Goal: Information Seeking & Learning: Learn about a topic

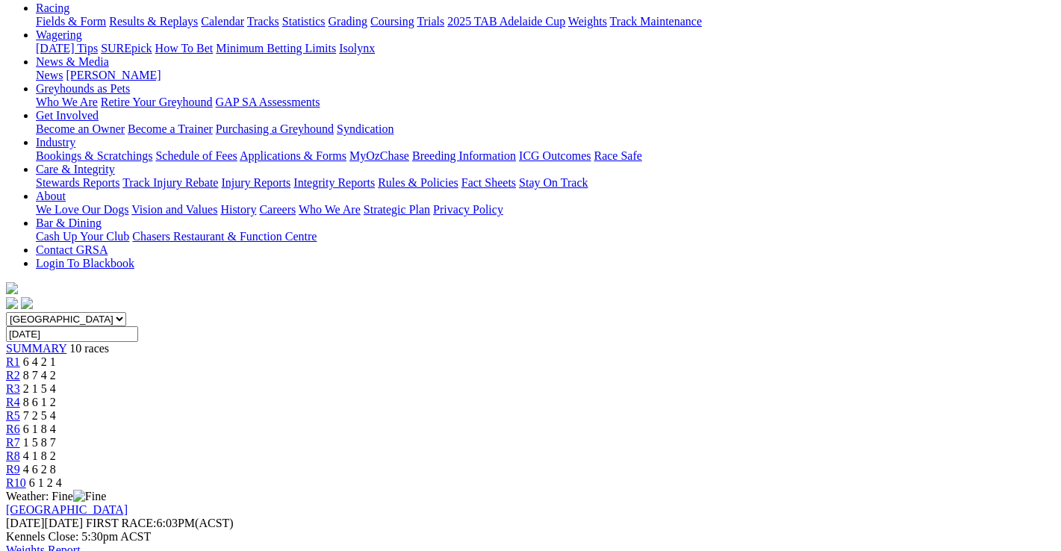
scroll to position [149, 0]
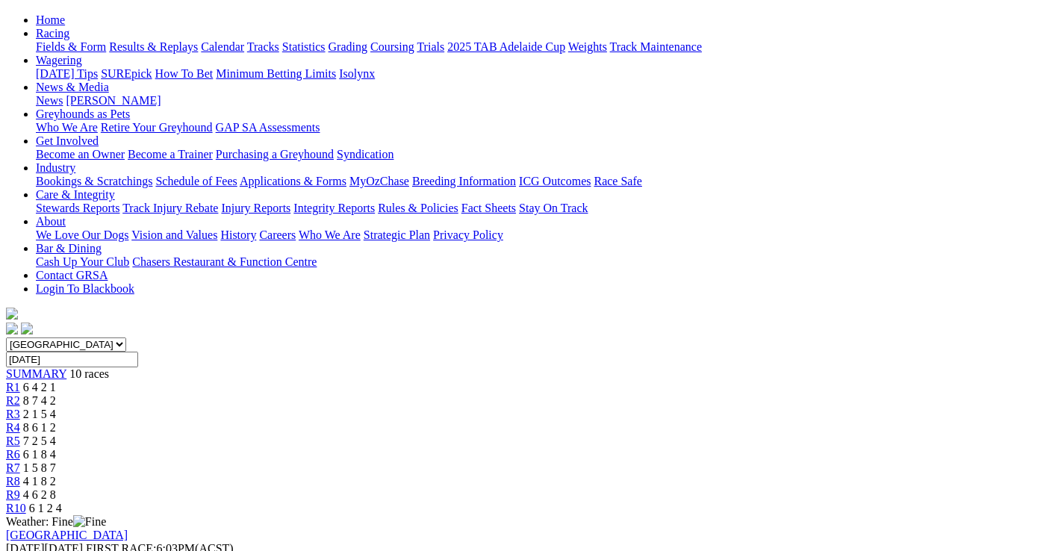
click at [56, 394] on span "8 7 4 2" at bounding box center [39, 400] width 33 height 13
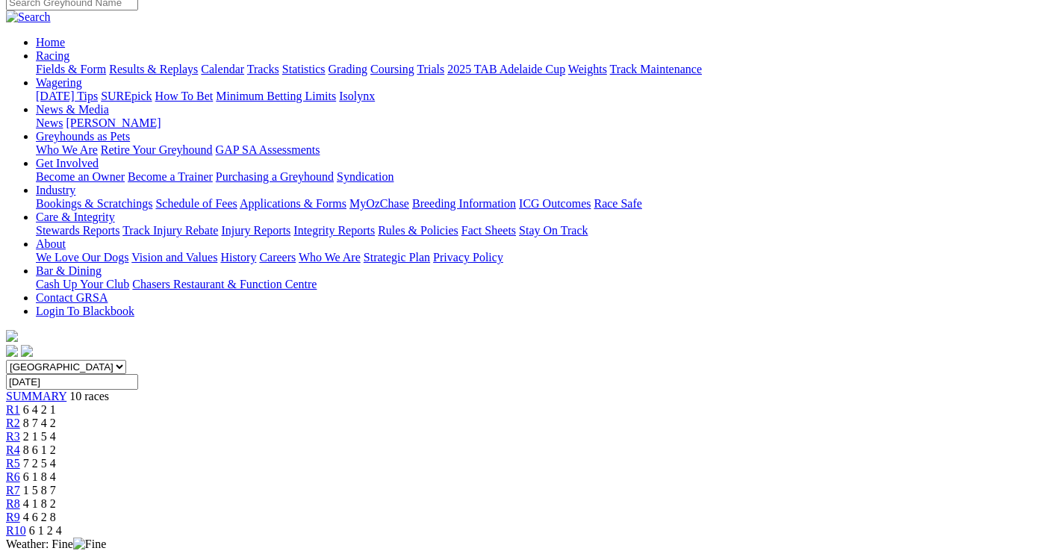
scroll to position [75, 0]
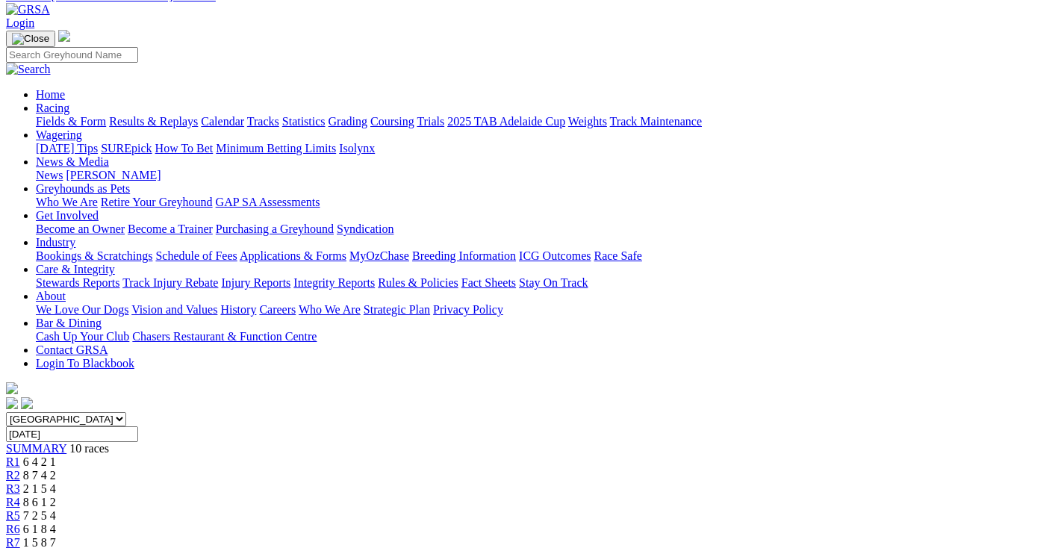
click at [56, 482] on span "2 1 5 4" at bounding box center [39, 488] width 33 height 13
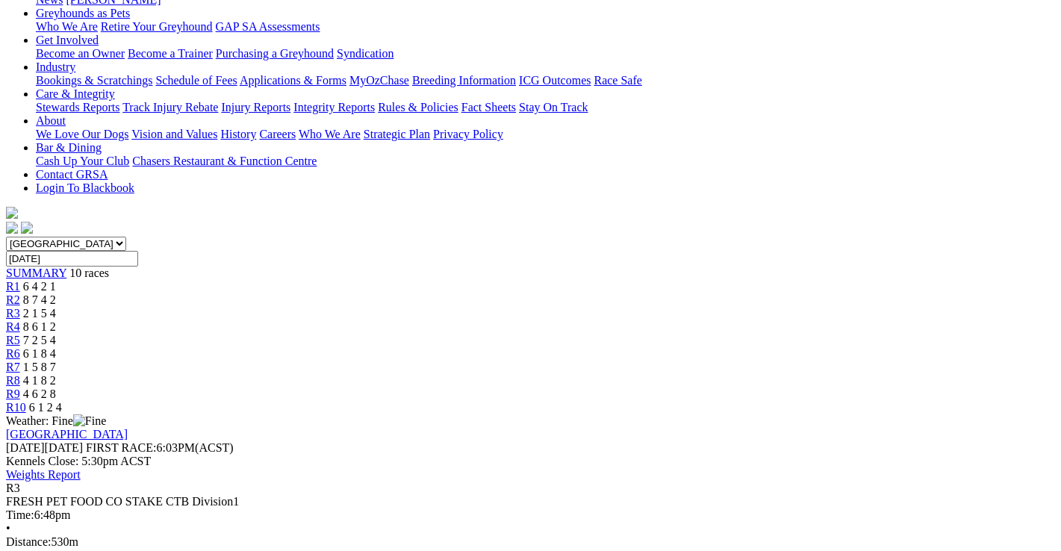
scroll to position [224, 0]
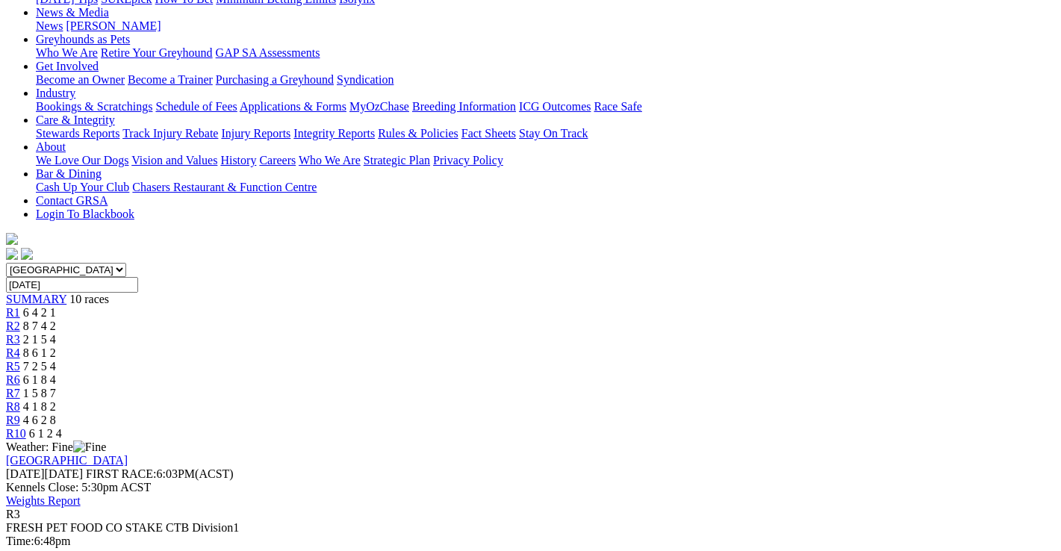
click at [56, 346] on span "8 6 1 2" at bounding box center [39, 352] width 33 height 13
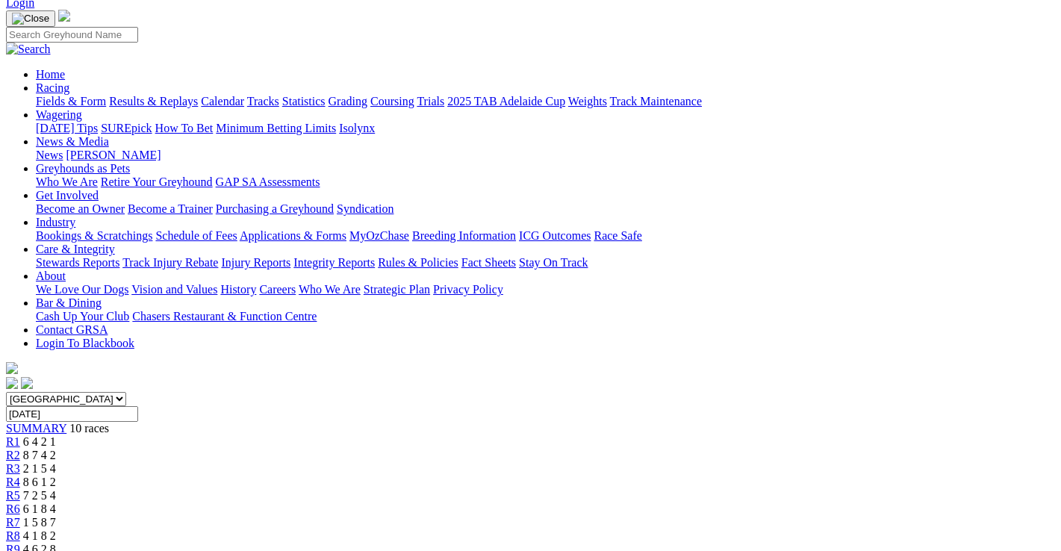
scroll to position [75, 0]
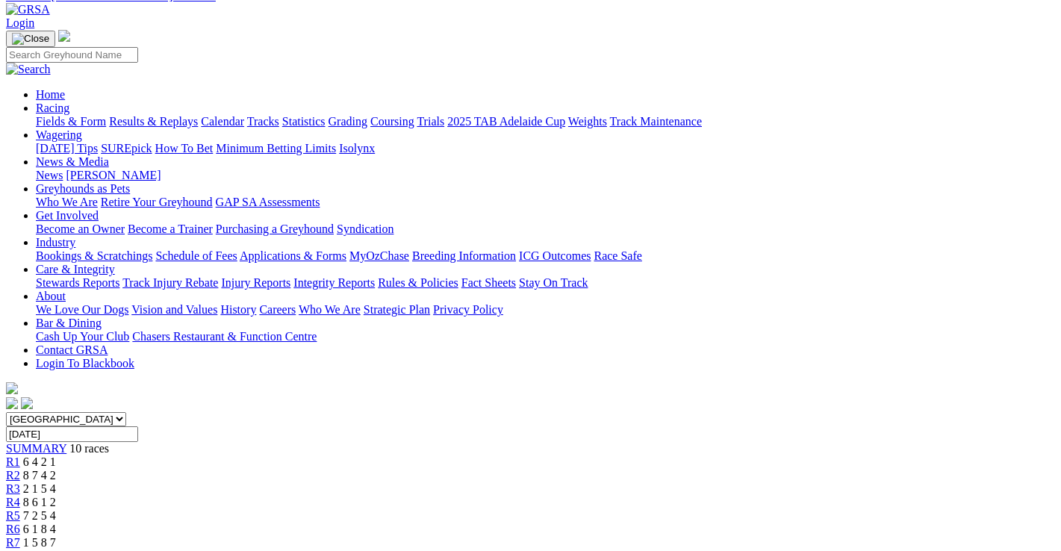
click at [56, 509] on span "7 2 5 4" at bounding box center [39, 515] width 33 height 13
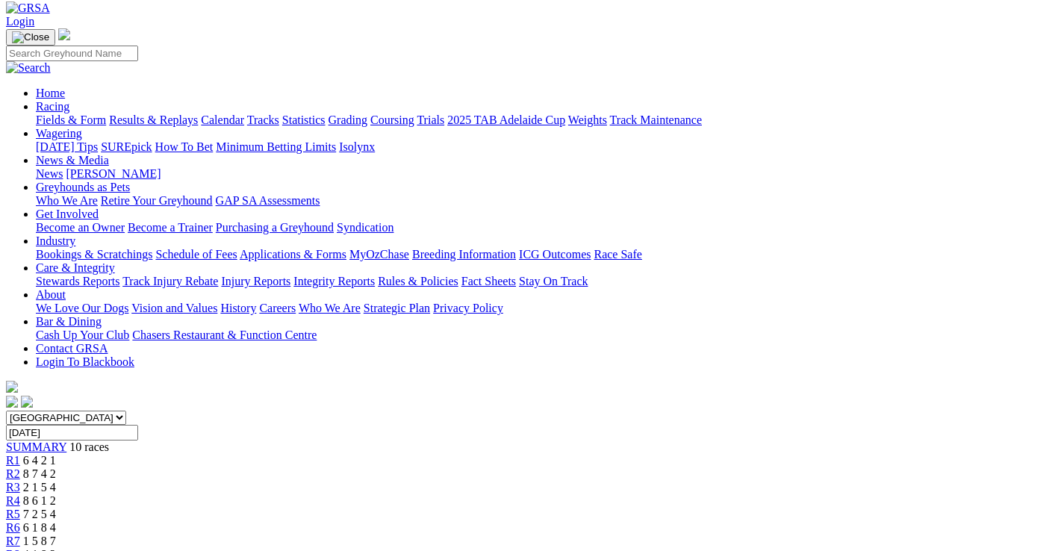
scroll to position [75, 0]
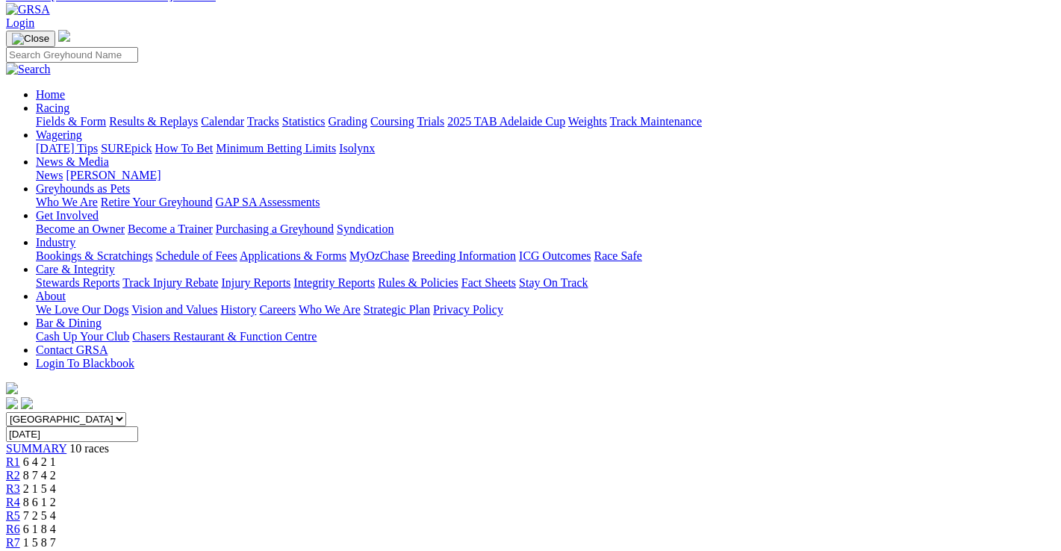
click at [56, 523] on span "6 1 8 4" at bounding box center [39, 529] width 33 height 13
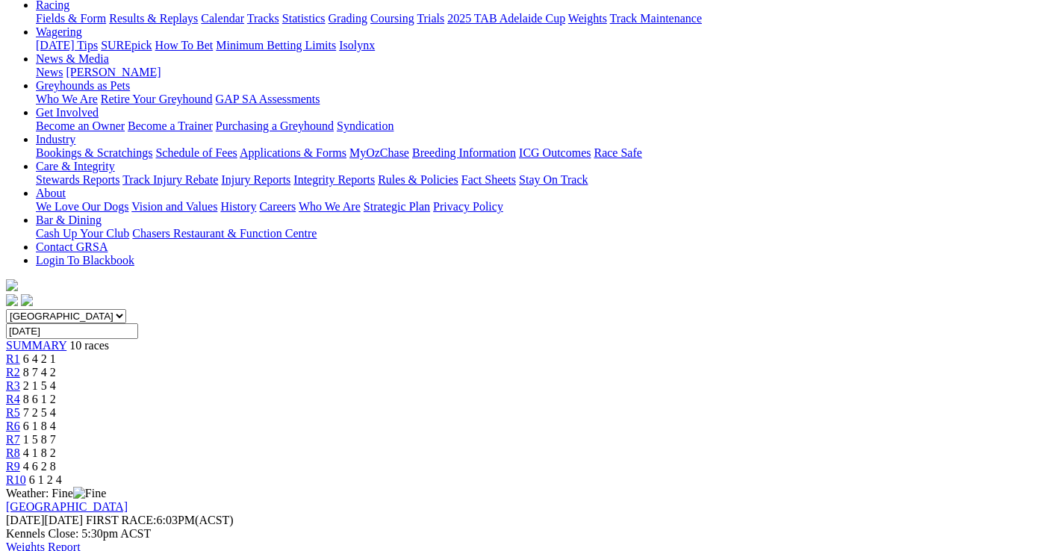
scroll to position [75, 0]
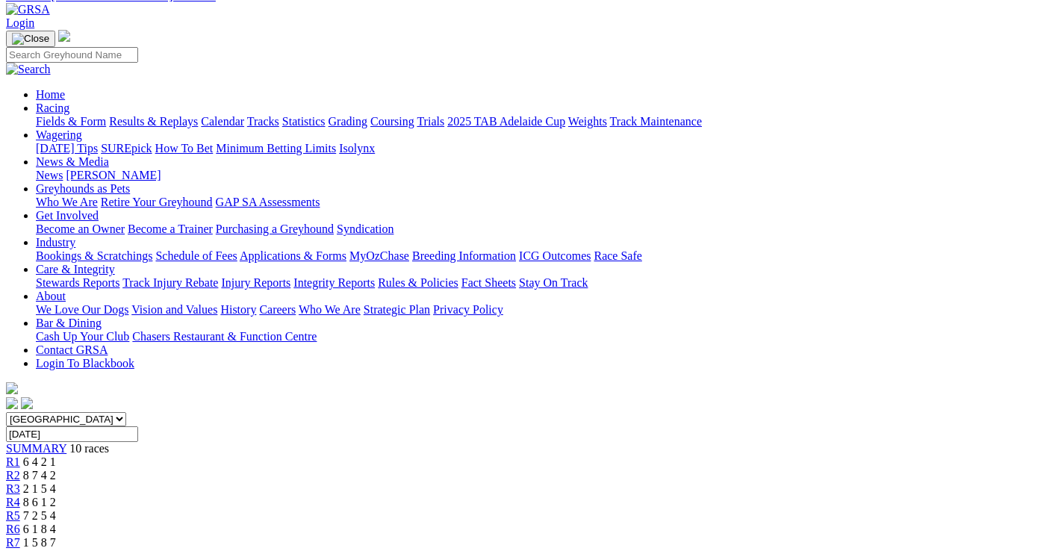
click at [785, 550] on div "R8 4 1 8 2" at bounding box center [530, 556] width 1049 height 13
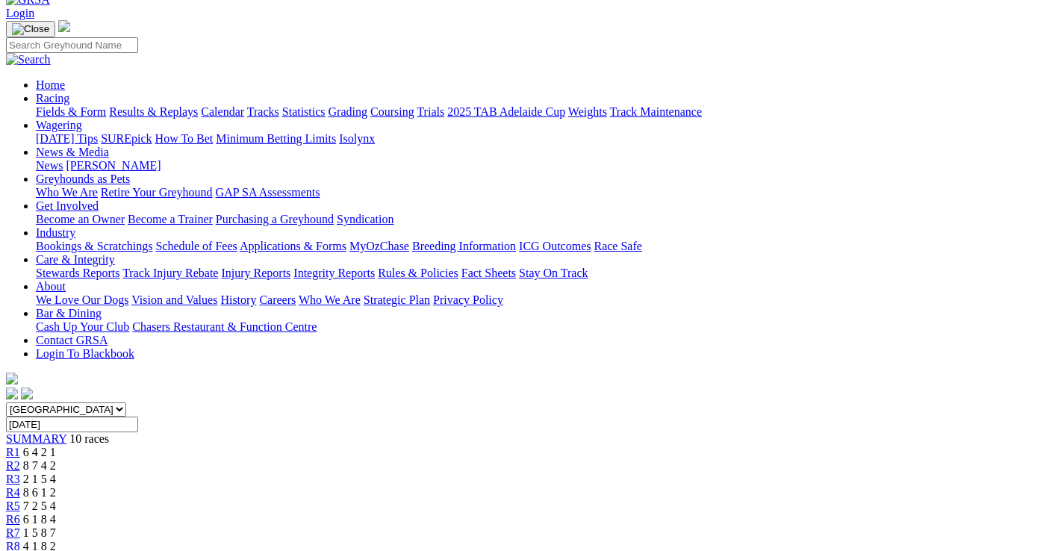
scroll to position [75, 0]
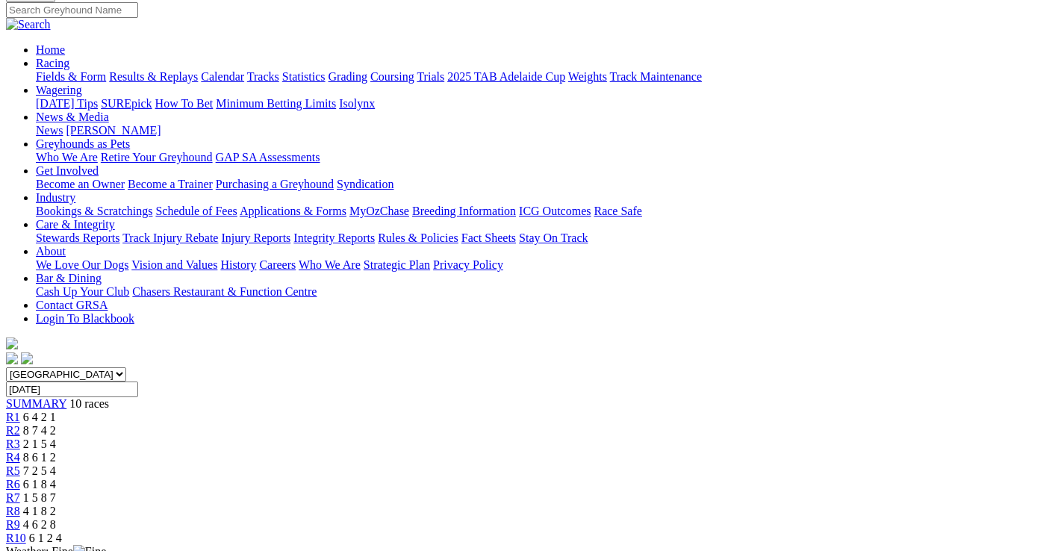
scroll to position [75, 0]
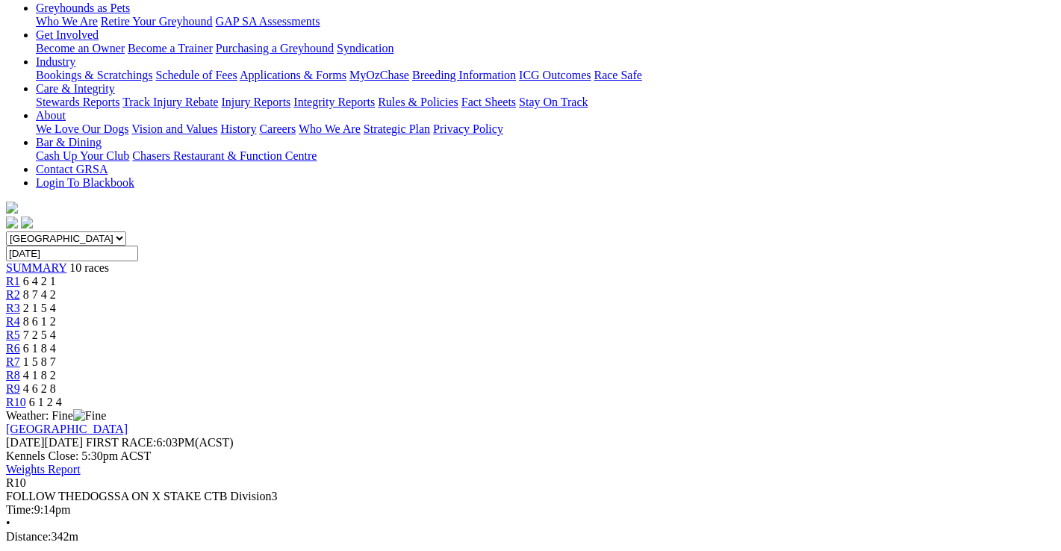
scroll to position [299, 0]
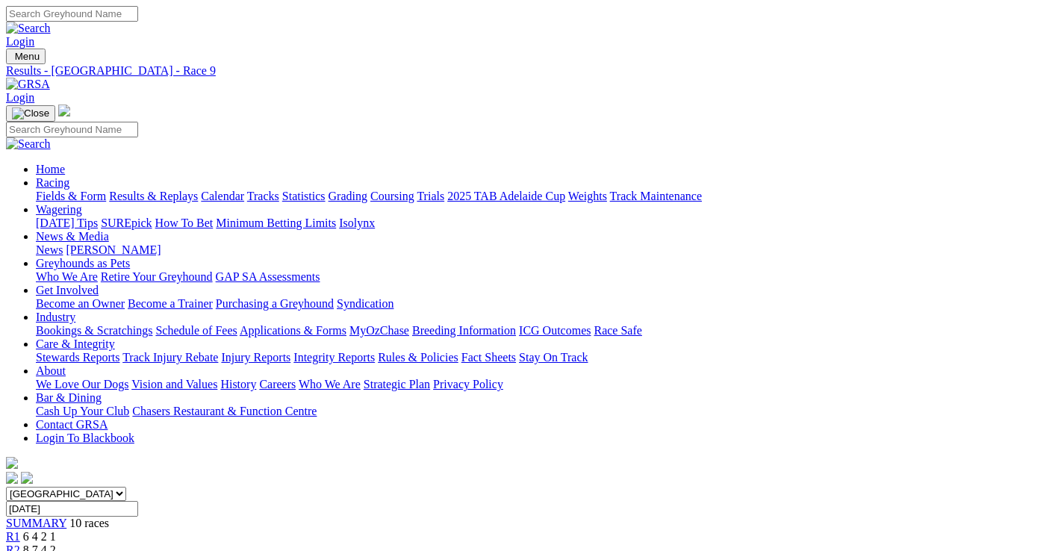
scroll to position [36, 0]
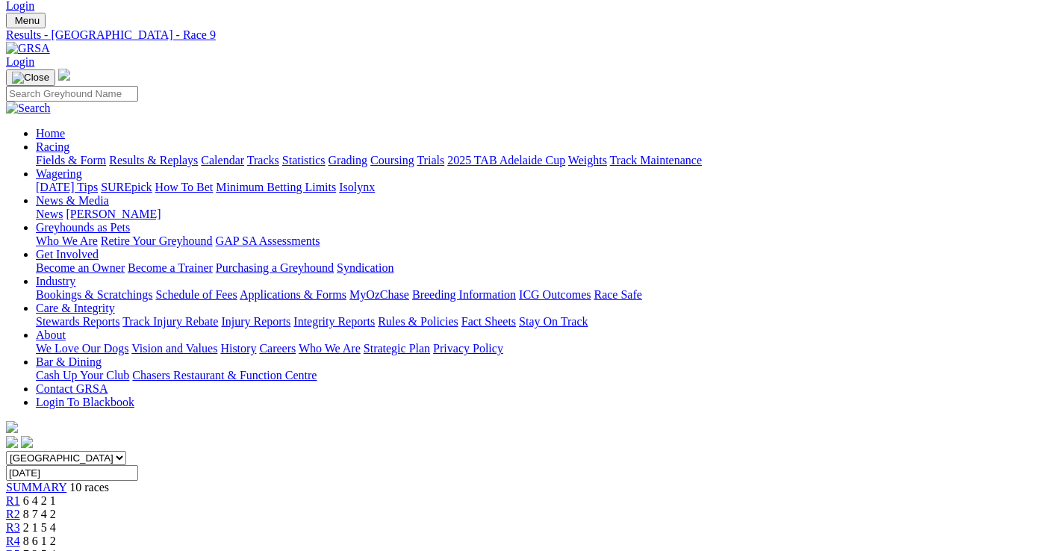
click at [36, 154] on link "Fields & Form" at bounding box center [71, 160] width 70 height 13
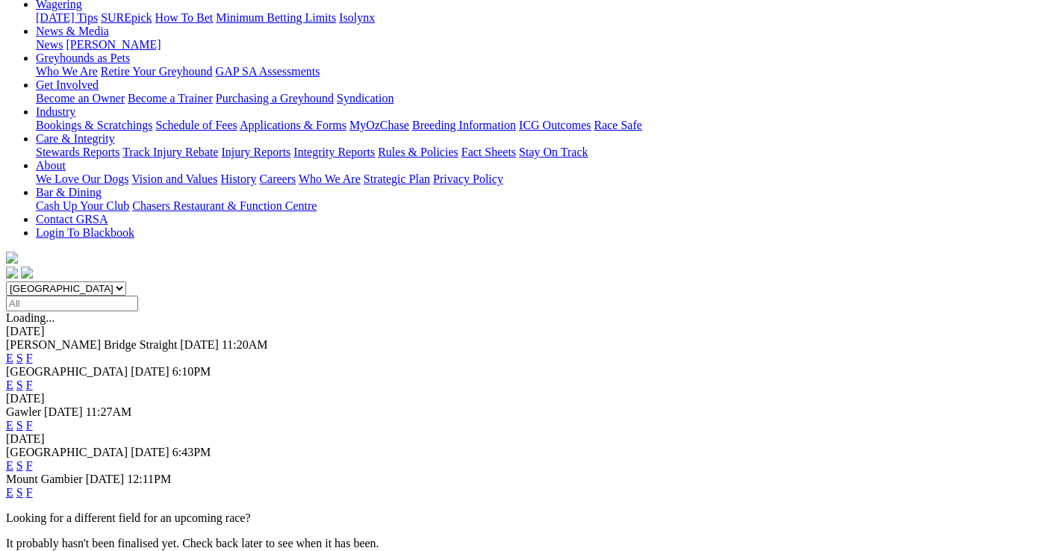
scroll to position [224, 0]
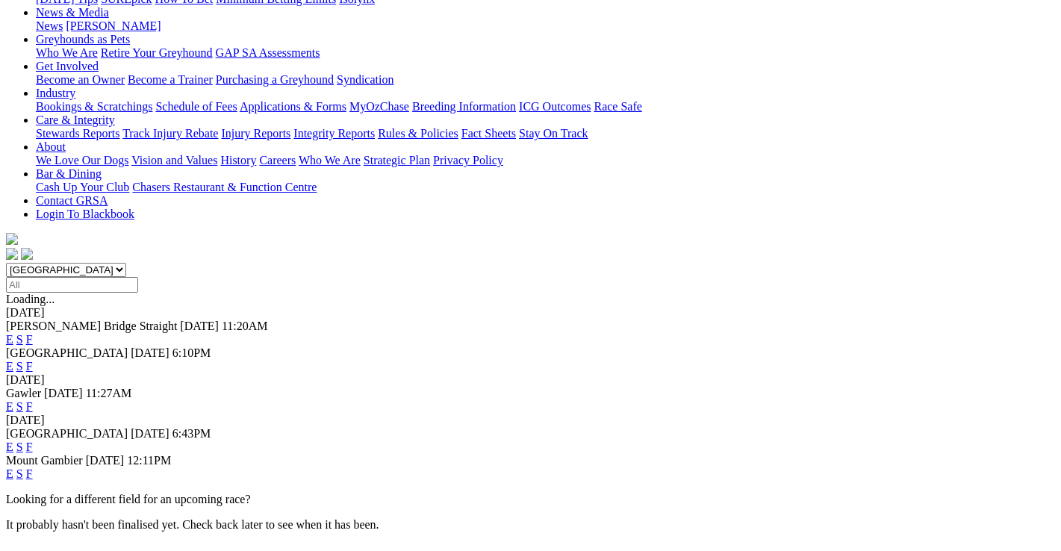
click at [33, 441] on link "F" at bounding box center [29, 447] width 7 height 13
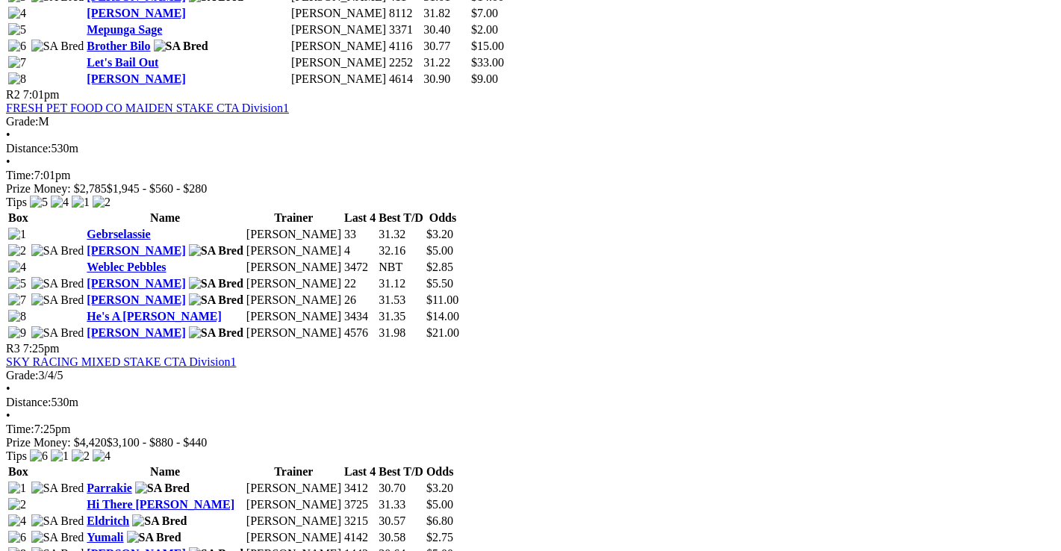
scroll to position [971, 0]
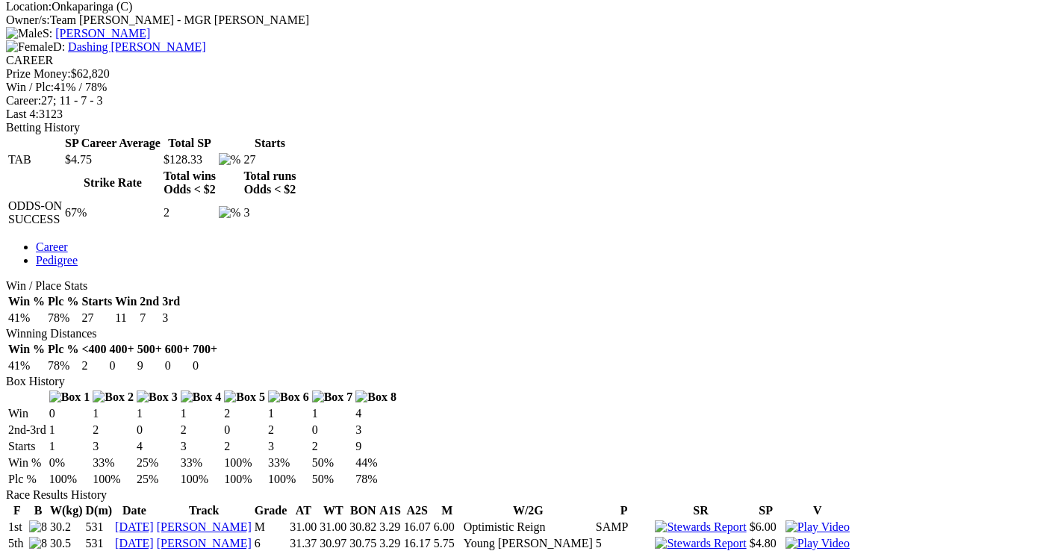
scroll to position [597, 0]
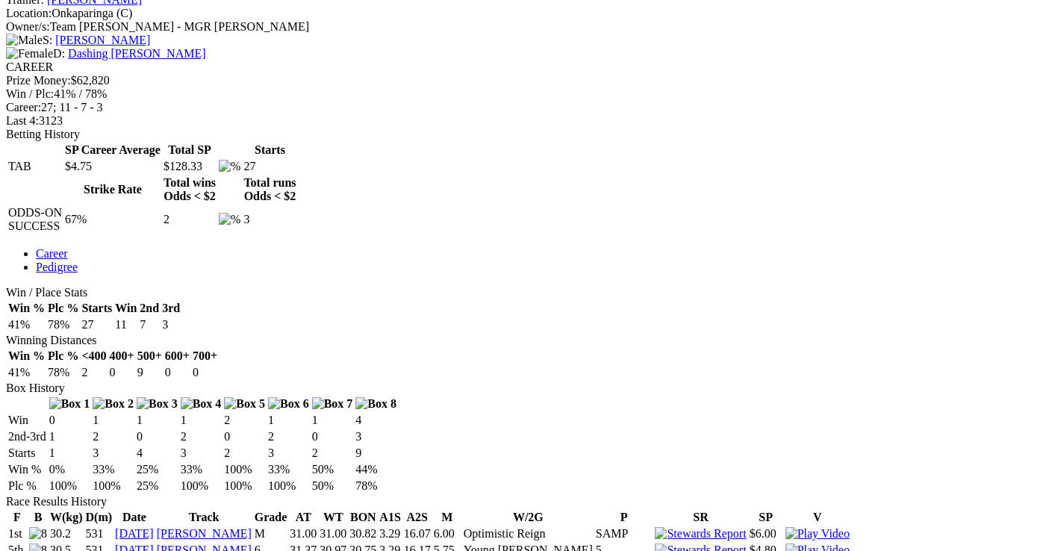
drag, startPoint x: 243, startPoint y: 231, endPoint x: 210, endPoint y: 180, distance: 61.1
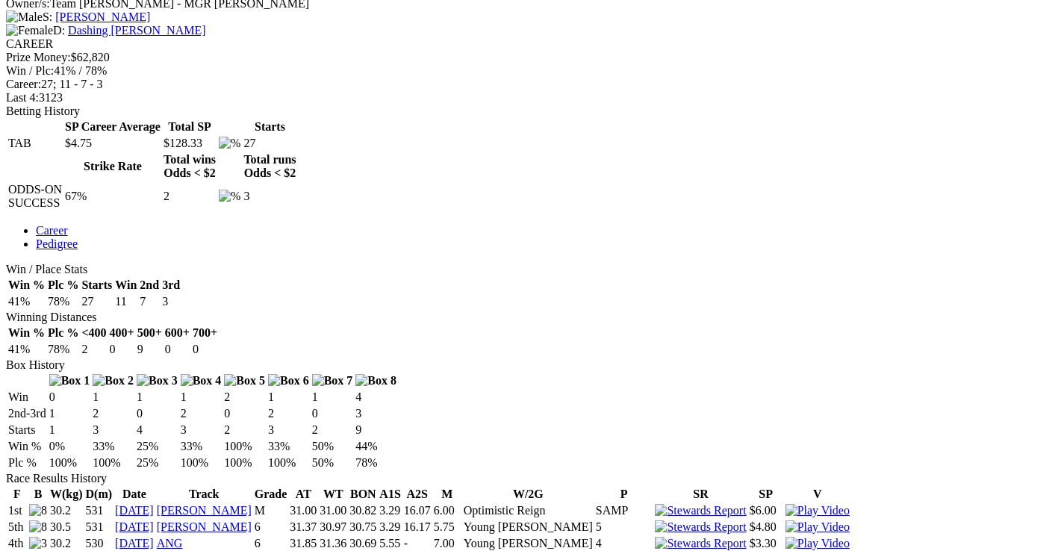
scroll to position [523, 0]
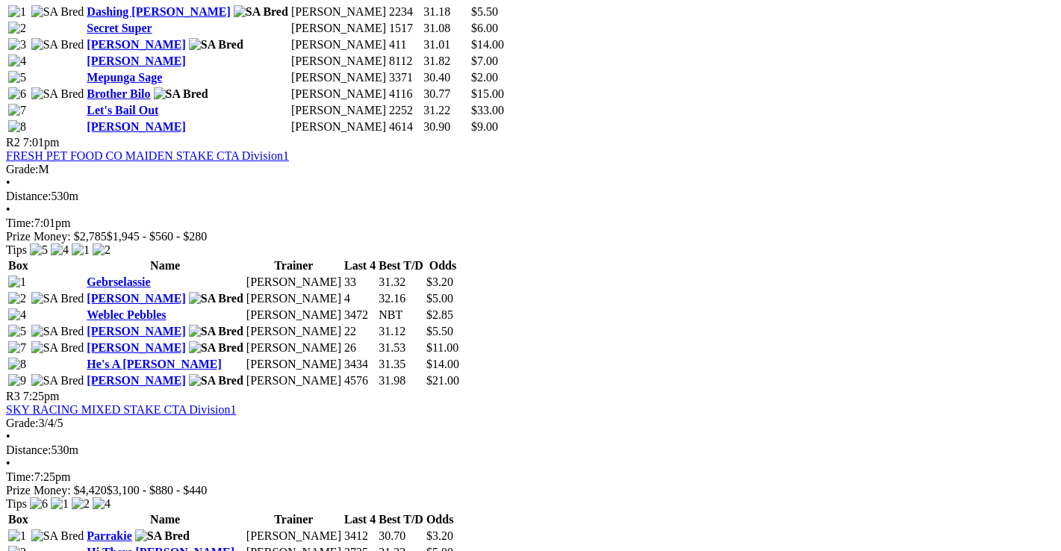
scroll to position [1045, 0]
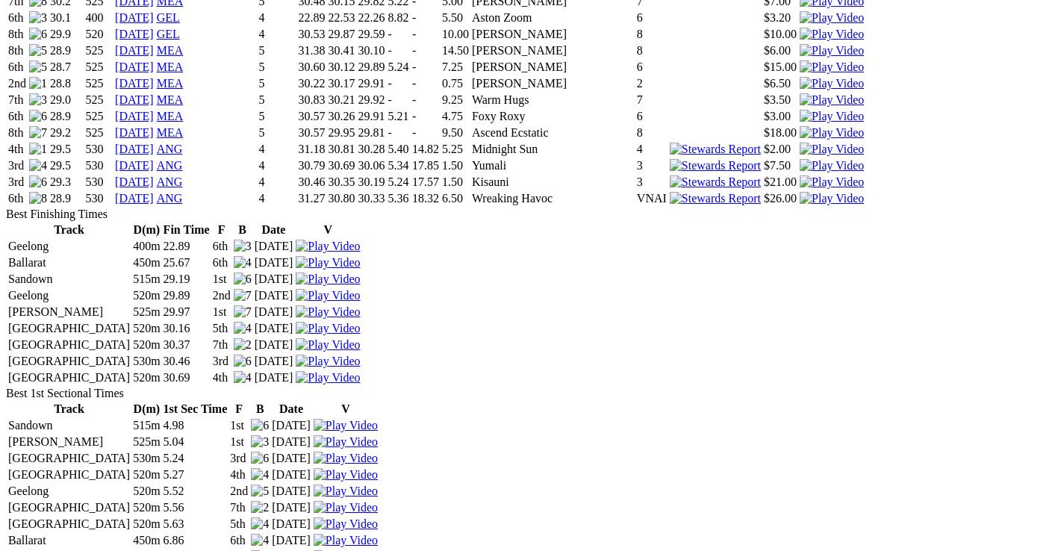
scroll to position [1717, 0]
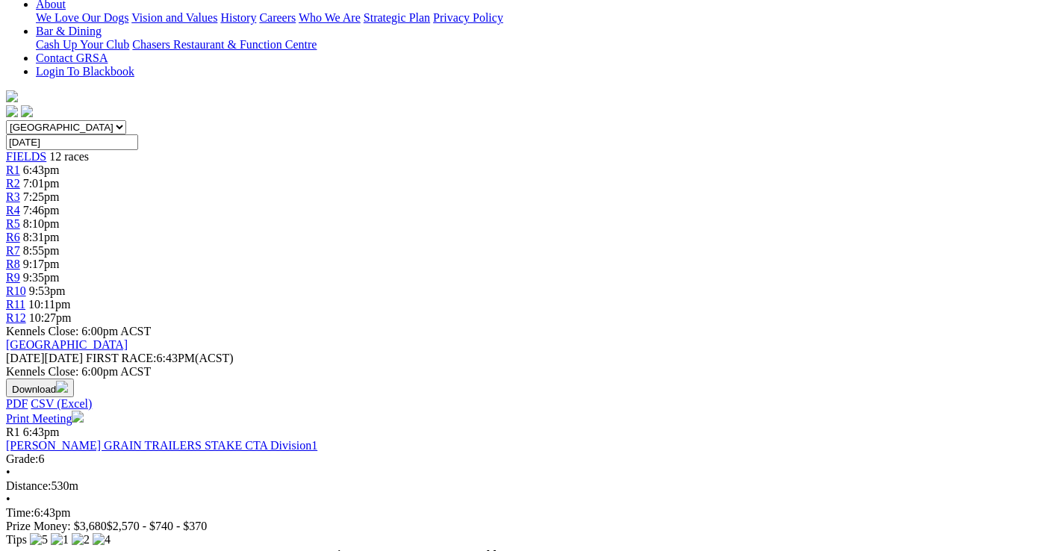
scroll to position [373, 0]
